Goal: Task Accomplishment & Management: Manage account settings

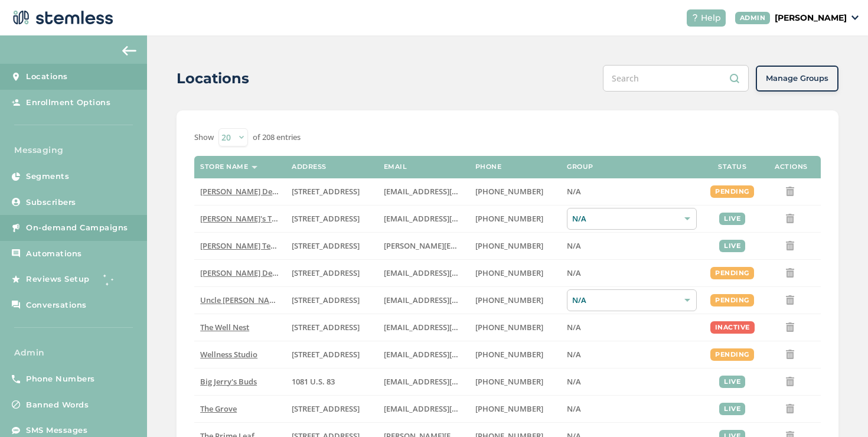
click at [132, 236] on link "On-demand Campaigns" at bounding box center [73, 228] width 147 height 26
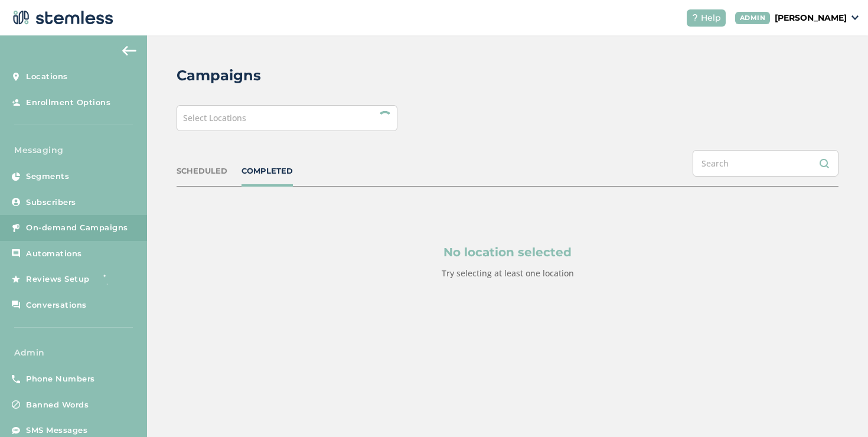
click at [313, 123] on div "Select Locations" at bounding box center [286, 118] width 221 height 26
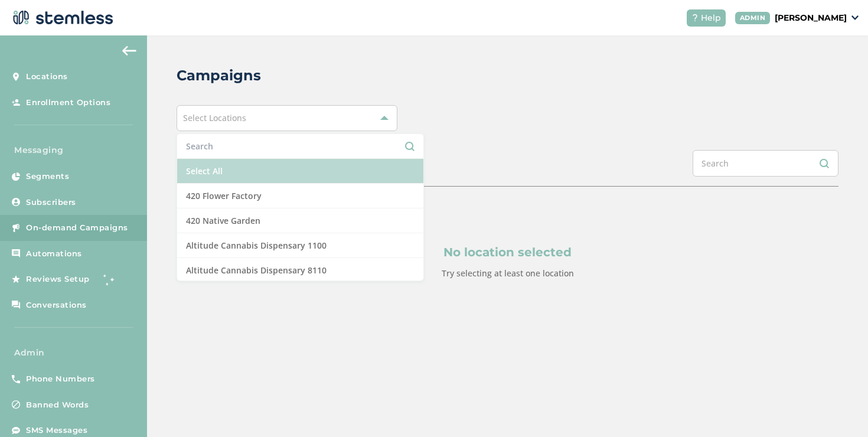
click at [289, 159] on li "Select All" at bounding box center [300, 171] width 246 height 25
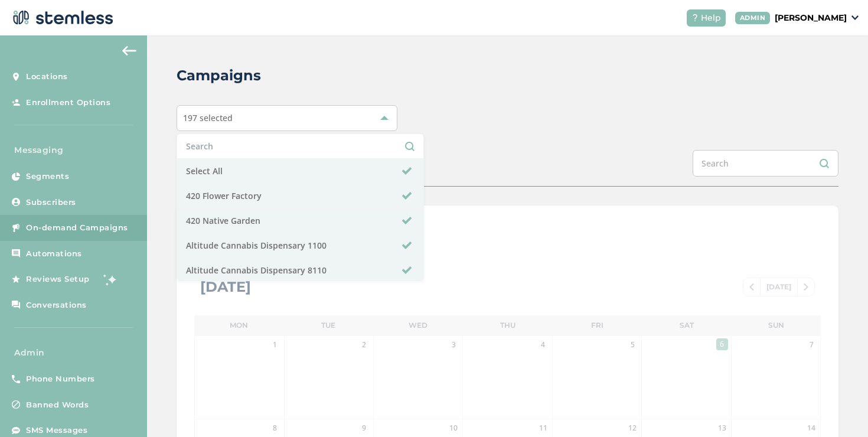
click at [442, 137] on div "Campaigns 197 selected Select All 420 Flower Factory 420 Native Garden Altitude…" at bounding box center [507, 417] width 721 height 764
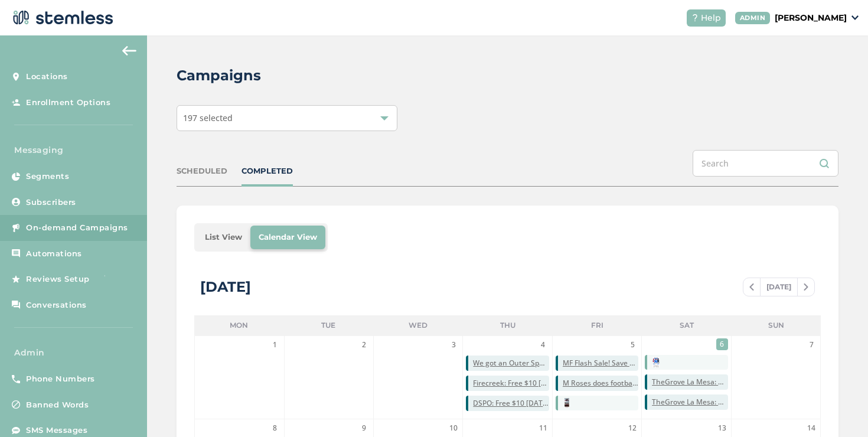
click at [219, 236] on li "List View" at bounding box center [224, 237] width 54 height 24
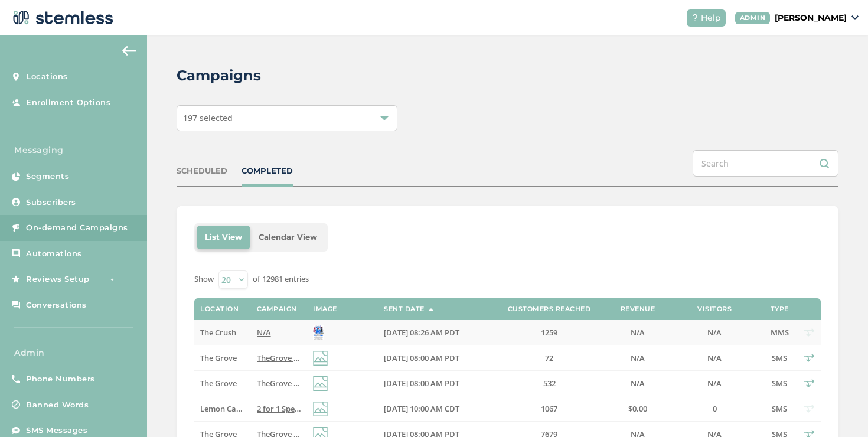
click at [227, 328] on span "The Crush" at bounding box center [218, 332] width 36 height 11
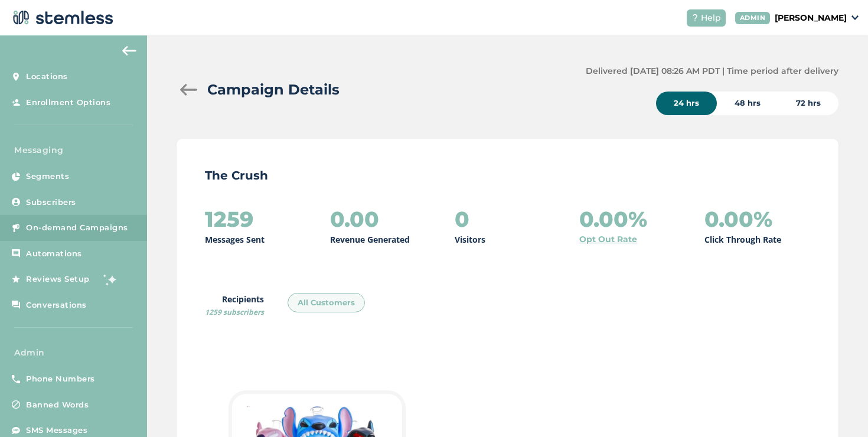
click at [186, 83] on div "Campaign Details" at bounding box center [376, 89] width 400 height 21
click at [188, 90] on div at bounding box center [188, 90] width 24 height 12
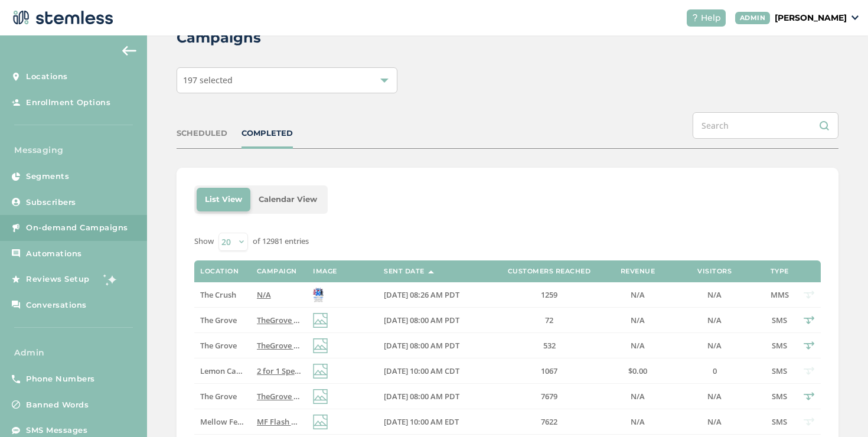
scroll to position [163, 0]
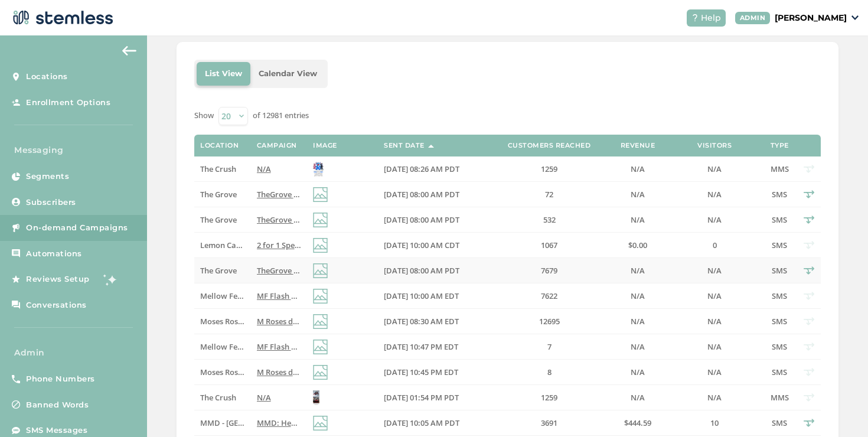
click at [262, 266] on span "TheGrove La Mesa: You have a new notification waiting for you, {first_name}! Re…" at bounding box center [434, 270] width 355 height 11
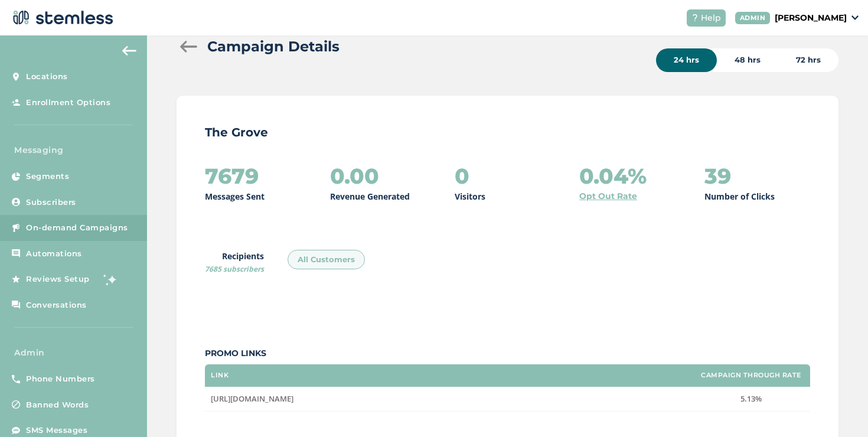
scroll to position [42, 0]
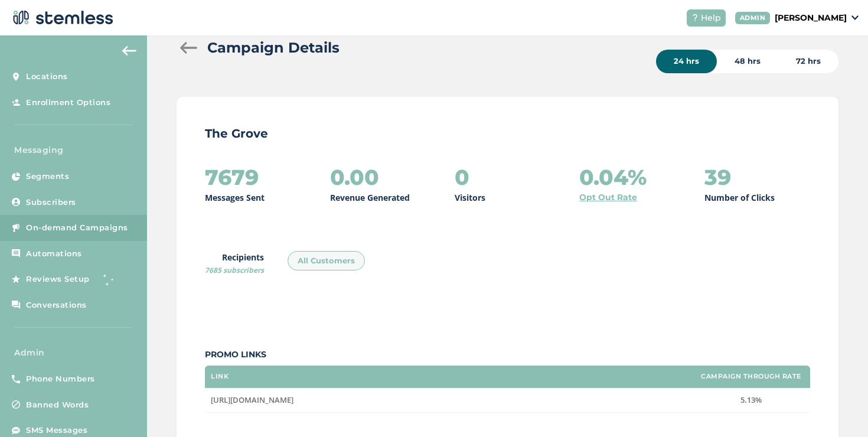
click at [183, 54] on div "Campaign Details" at bounding box center [375, 47] width 399 height 21
click at [184, 53] on div at bounding box center [188, 48] width 24 height 12
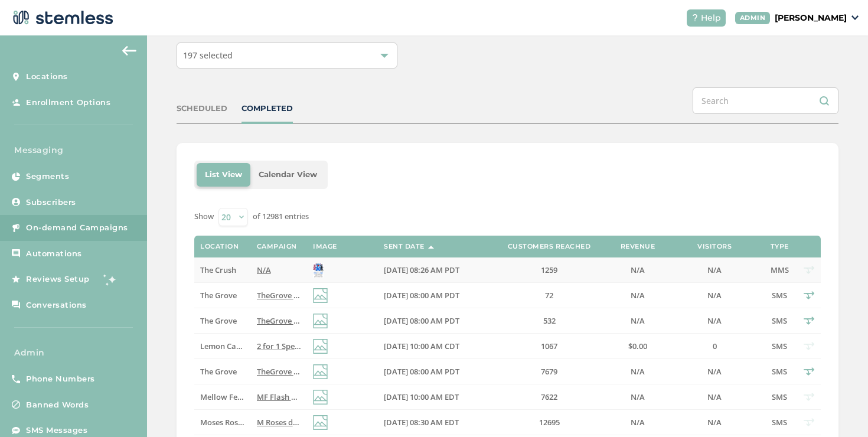
scroll to position [92, 0]
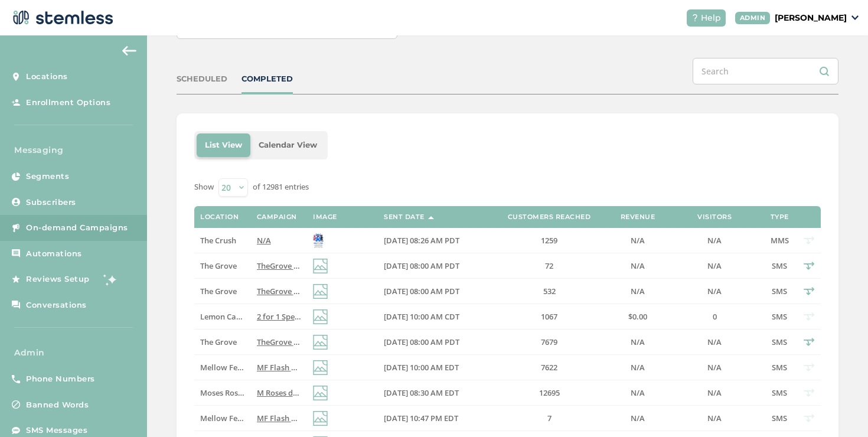
click at [182, 82] on div "SCHEDULED" at bounding box center [201, 79] width 51 height 12
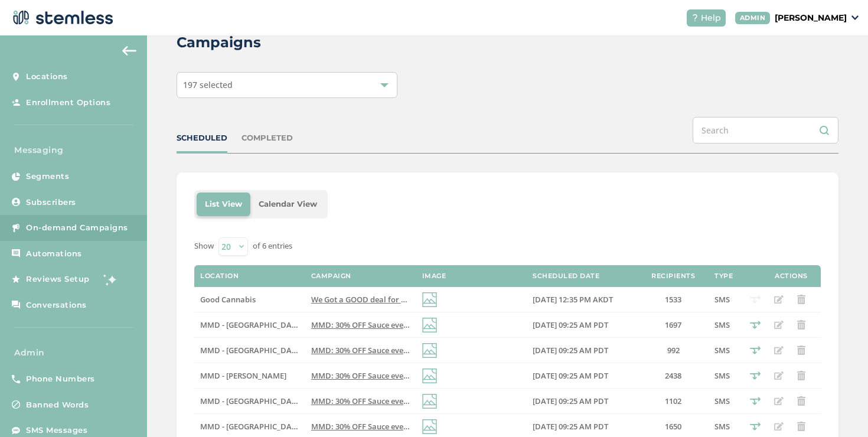
scroll to position [40, 0]
